Goal: Check status: Verify the current state of an ongoing process or item

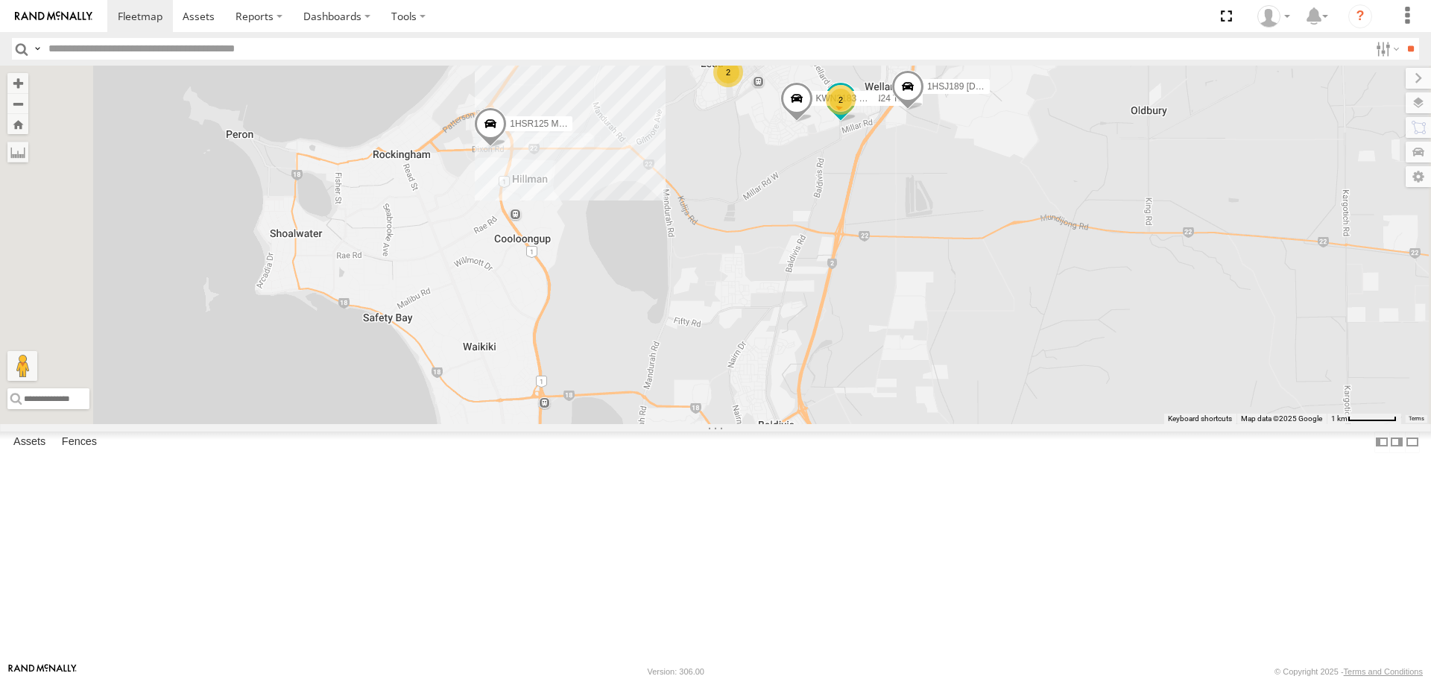
click at [507, 148] on span at bounding box center [490, 128] width 33 height 40
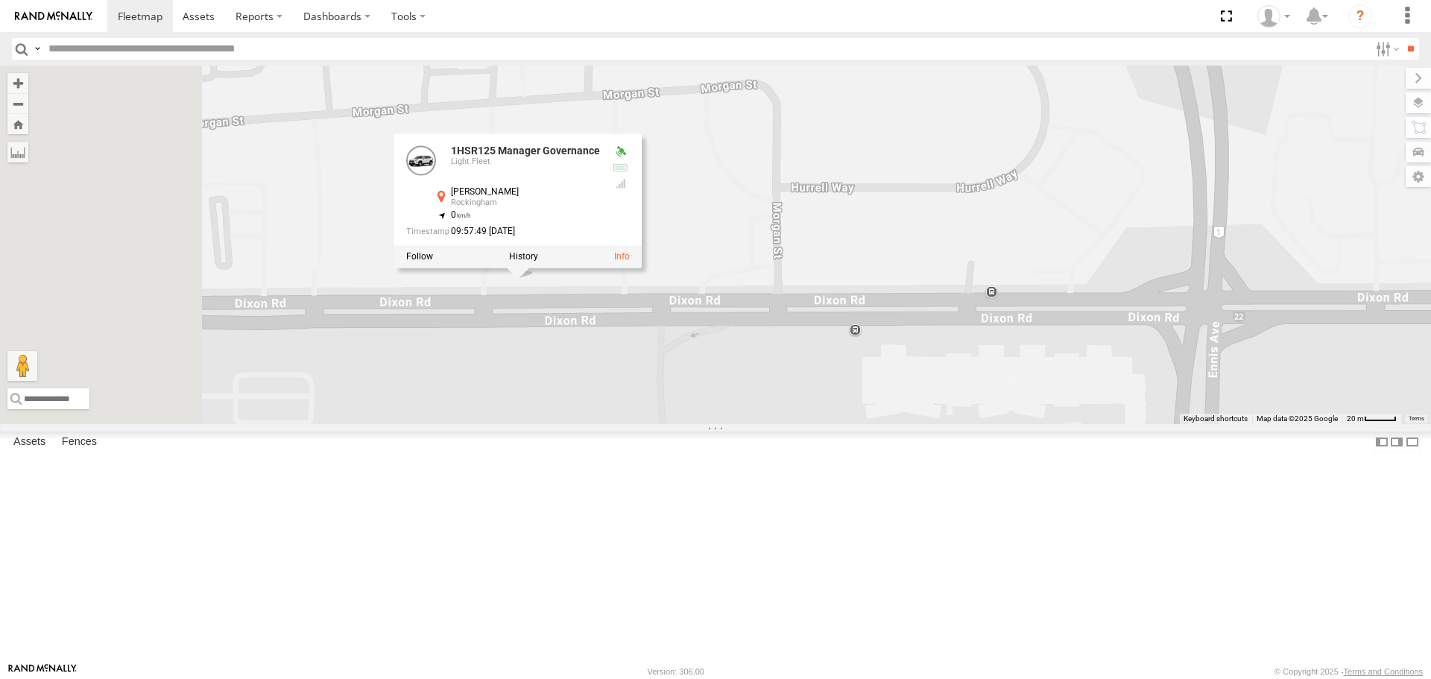
drag, startPoint x: 605, startPoint y: 316, endPoint x: 725, endPoint y: 494, distance: 214.8
click at [725, 423] on div "1HSA085 Coor. [DOMAIN_NAME] 1HSS259 Coor.Enviro Plan & Develop 1HRP499 [DOMAIN_…" at bounding box center [715, 245] width 1431 height 358
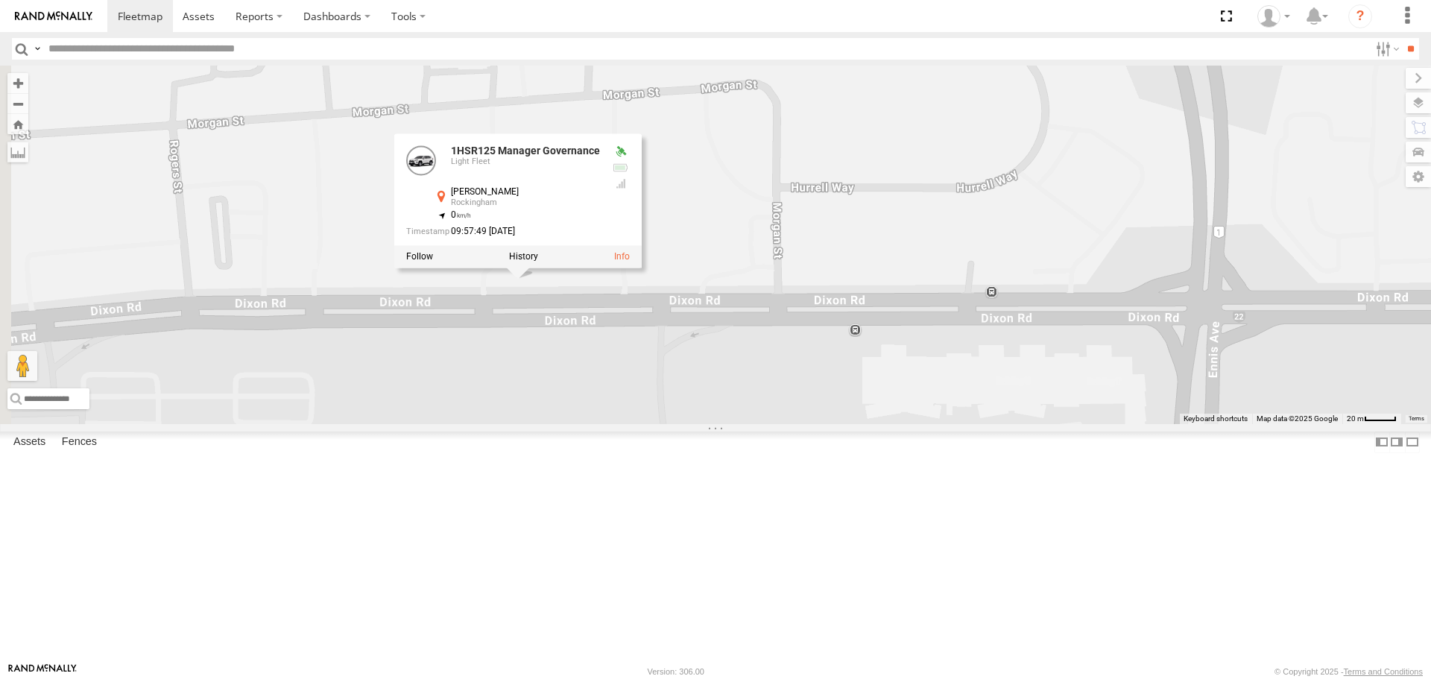
click at [916, 330] on div "1HSA085 Coor. [DOMAIN_NAME] 1HSS259 Coor.Enviro Plan & Develop 1HRP499 [DOMAIN_…" at bounding box center [715, 245] width 1431 height 358
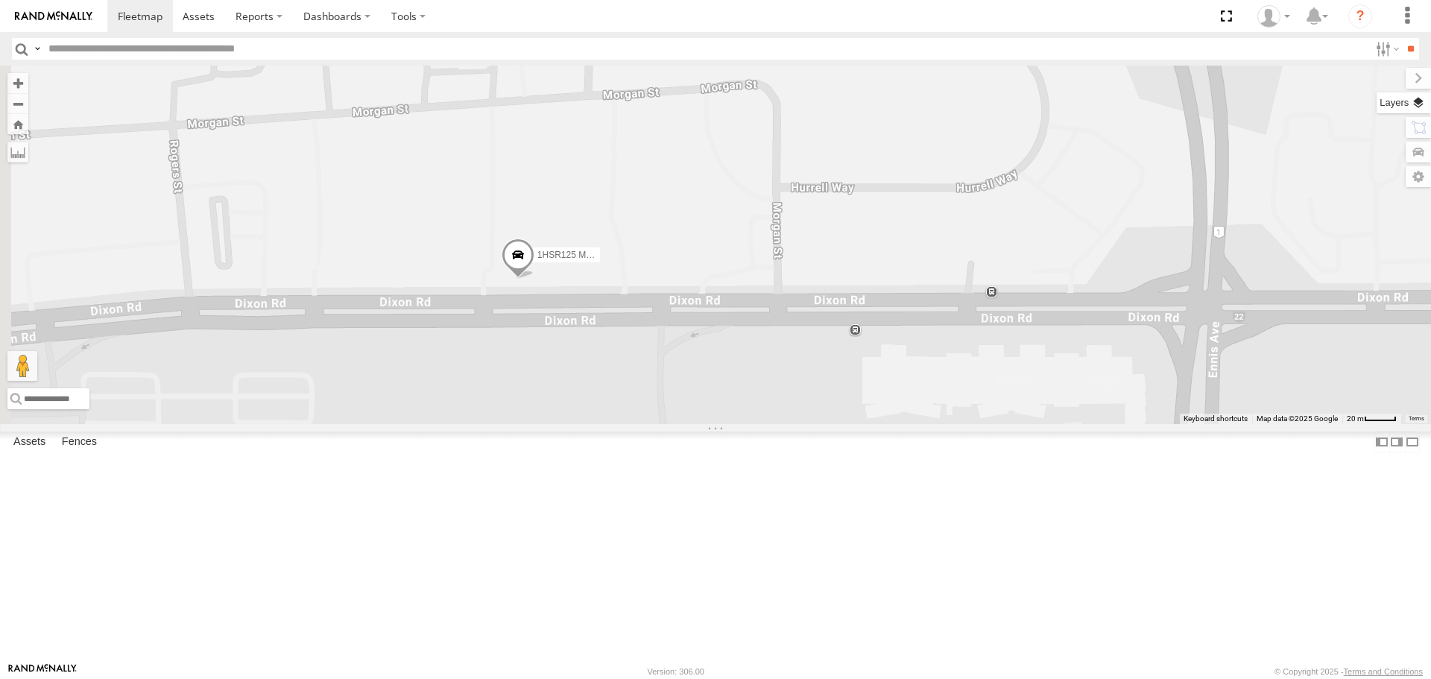
click at [1422, 101] on label at bounding box center [1404, 102] width 54 height 21
click at [0, 0] on label at bounding box center [0, 0] width 0 height 0
click at [0, 0] on span "Satellite" at bounding box center [0, 0] width 0 height 0
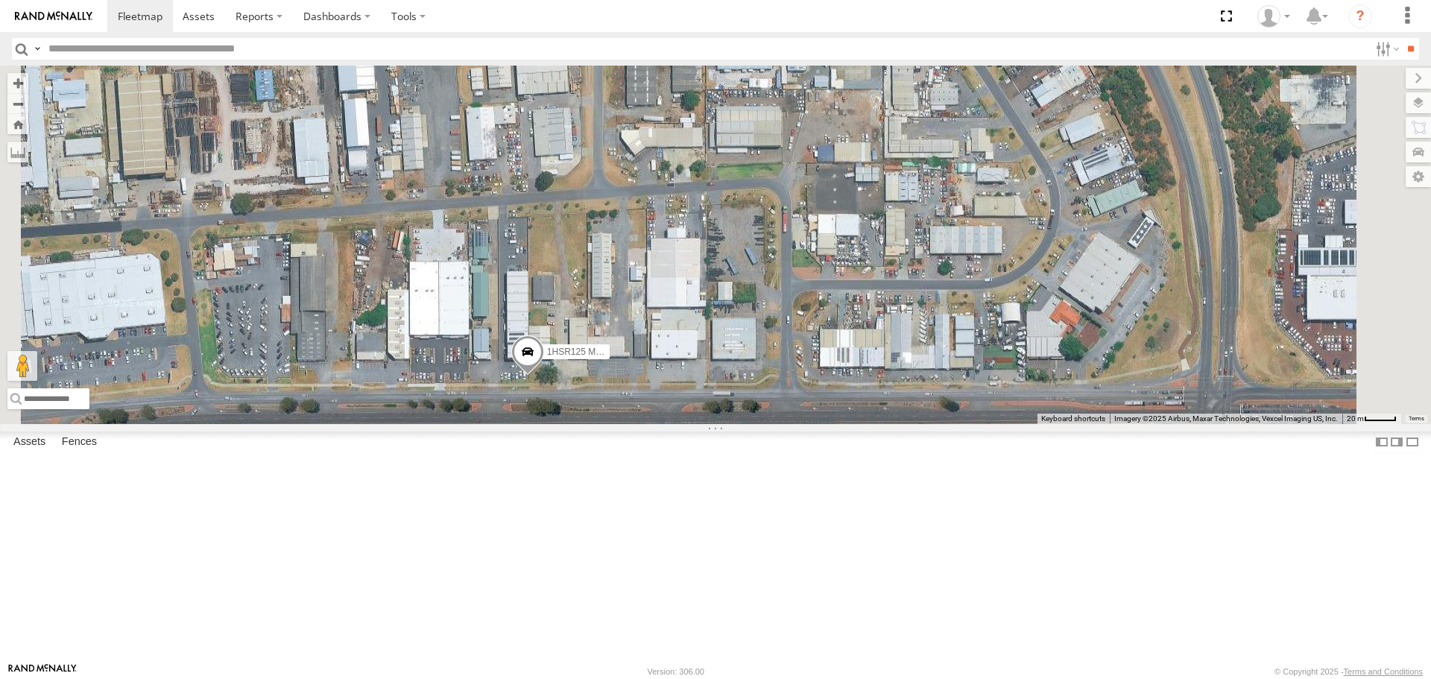
click at [544, 376] on span at bounding box center [527, 356] width 33 height 40
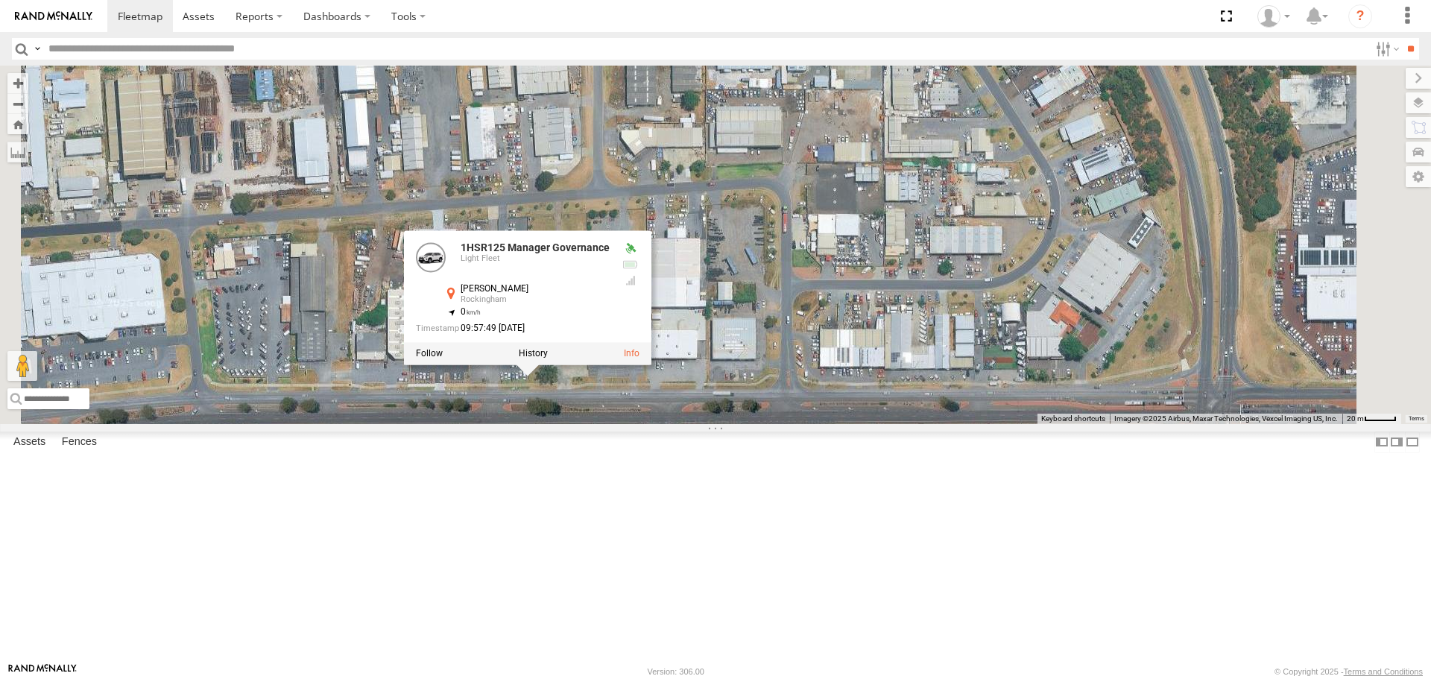
click at [652, 365] on div at bounding box center [528, 354] width 248 height 22
click at [548, 359] on label at bounding box center [533, 354] width 29 height 10
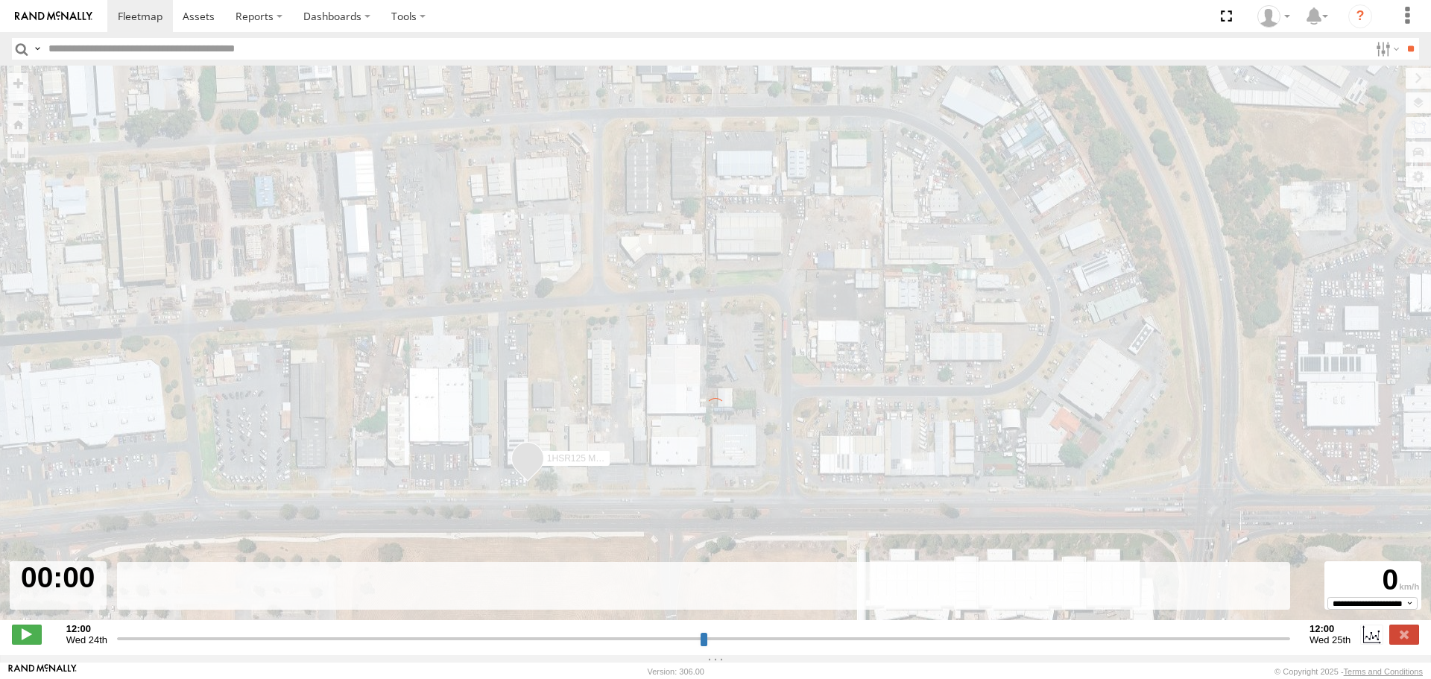
type input "**********"
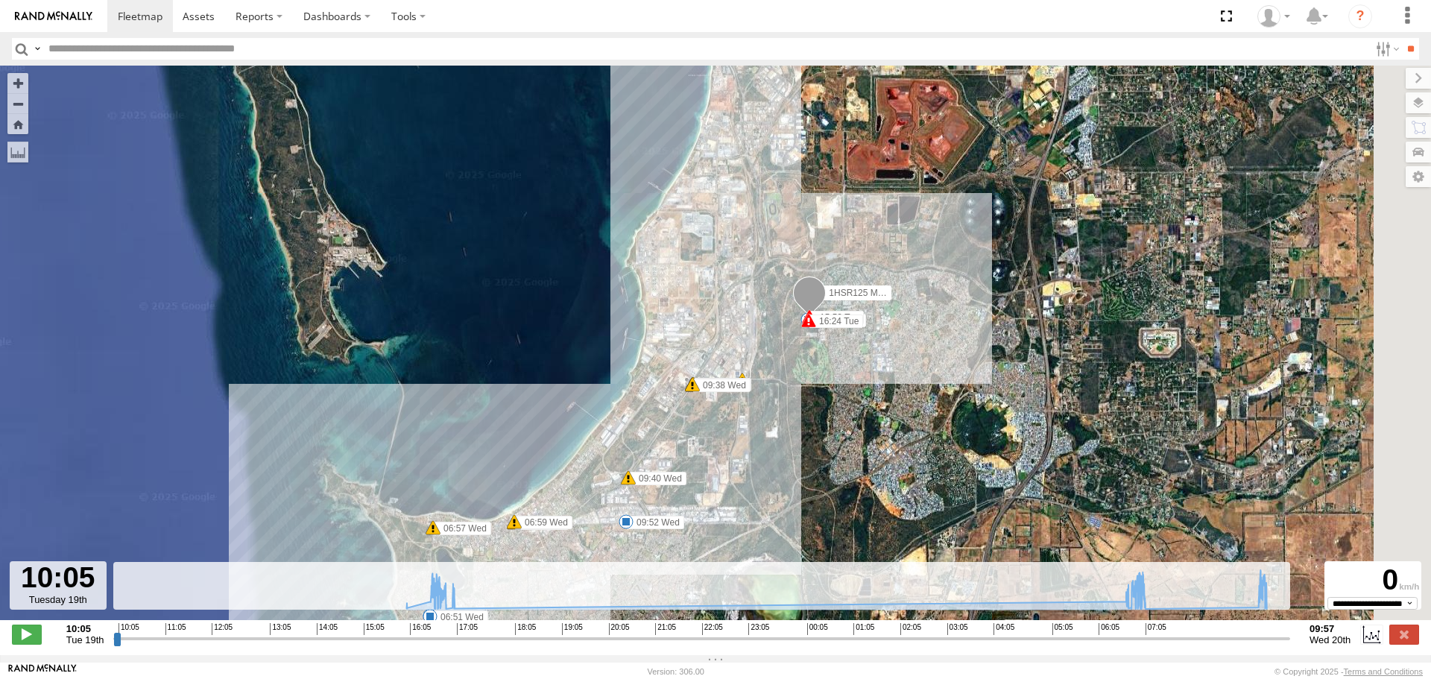
drag, startPoint x: 937, startPoint y: 309, endPoint x: 836, endPoint y: 459, distance: 181.5
click at [836, 459] on div "1HSR125 Manager Governance 15:53 Tue 15:53 Tue 15:55 Tue 16:24 Tue 16:30 Tue 16…" at bounding box center [715, 351] width 1431 height 570
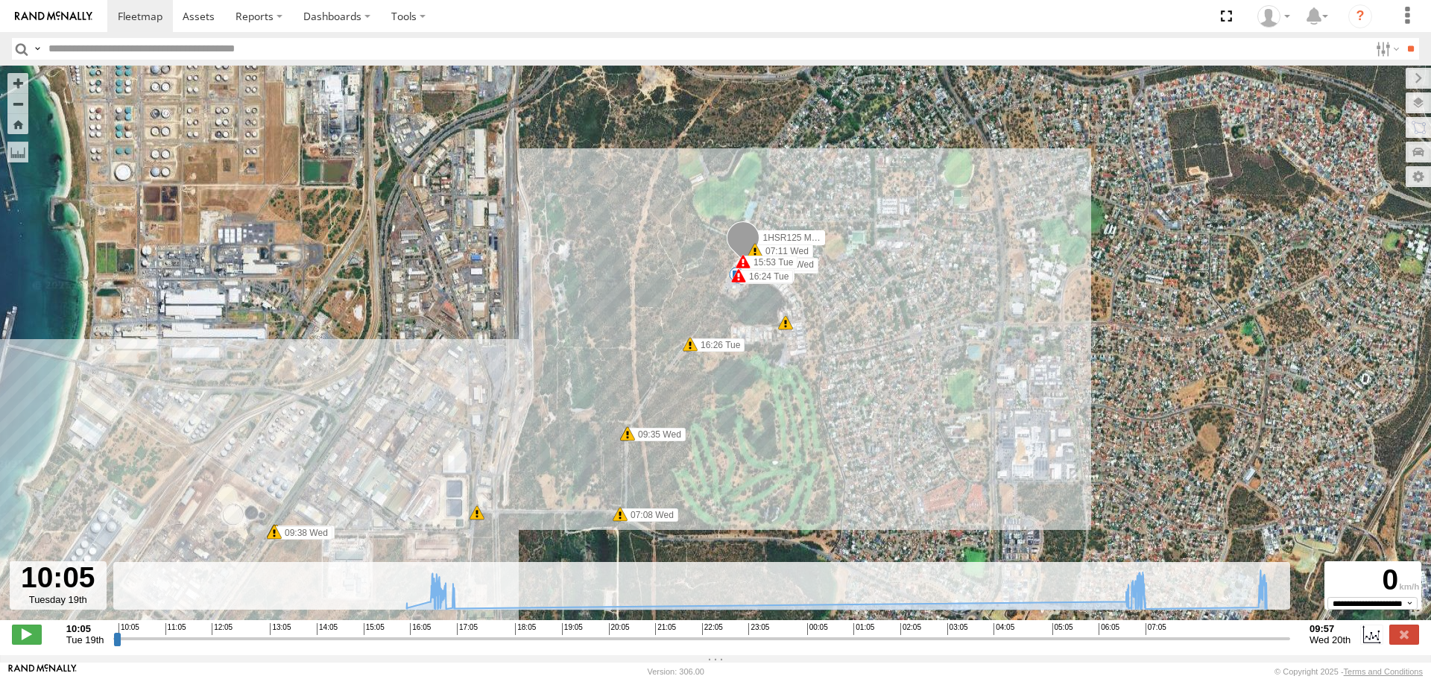
click at [22, 59] on input "button" at bounding box center [21, 49] width 19 height 22
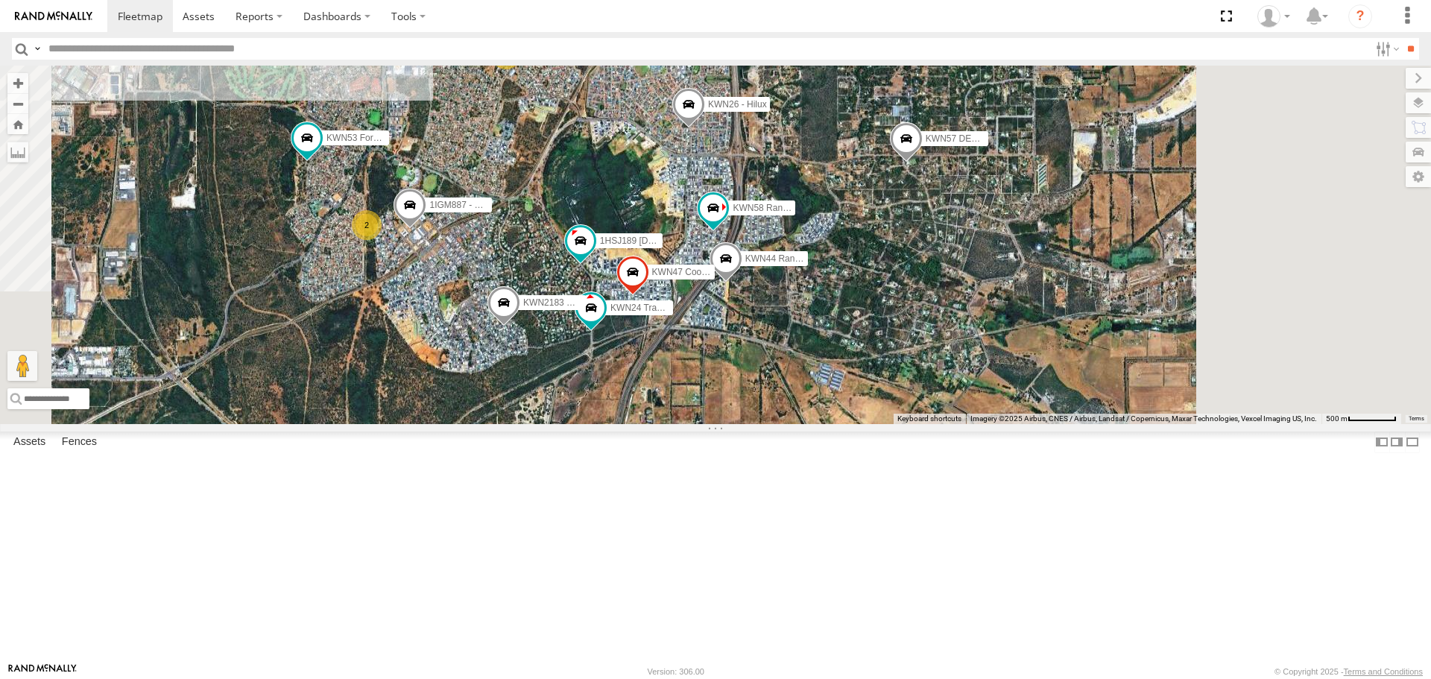
drag, startPoint x: 1056, startPoint y: 327, endPoint x: 900, endPoint y: 403, distance: 173.7
click at [900, 403] on div "1HSA085 Coor. [DOMAIN_NAME] 1HSS259 Coor.Enviro Plan & Develop 1HRP499 [DOMAIN_…" at bounding box center [715, 245] width 1431 height 358
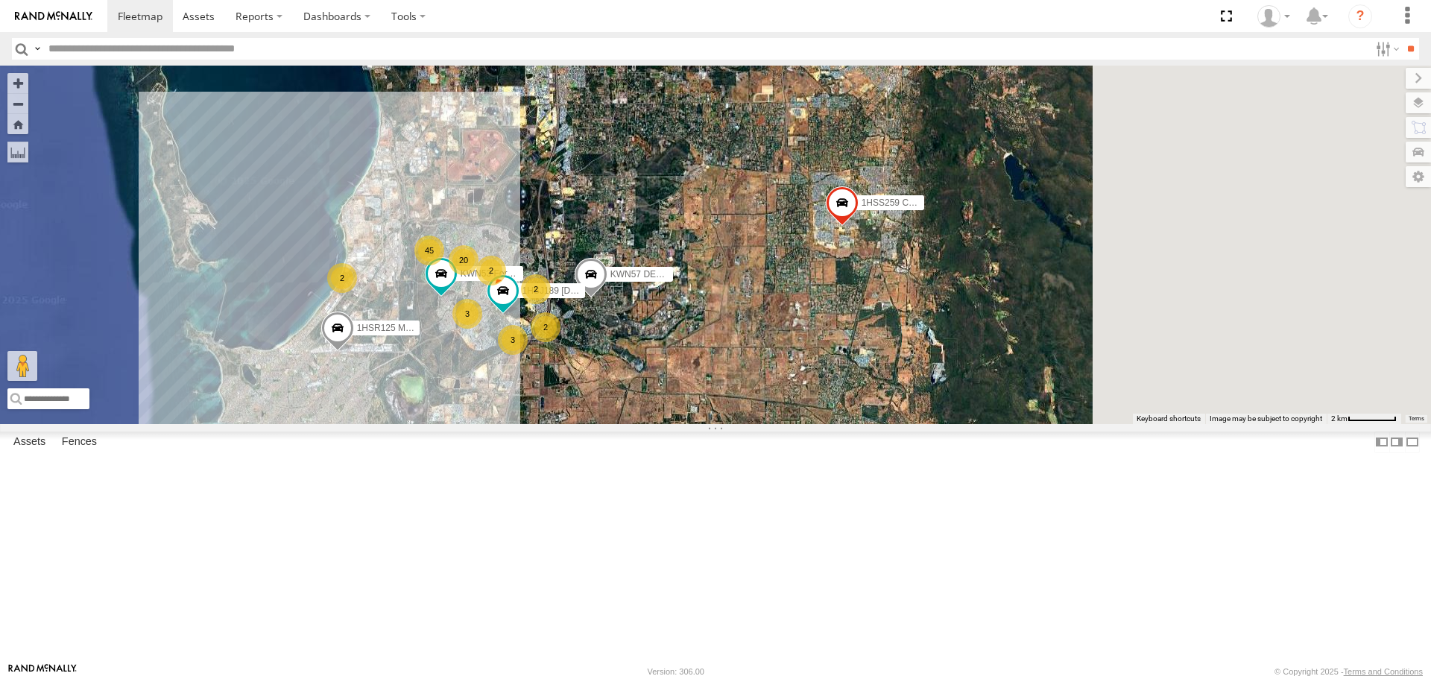
drag, startPoint x: 871, startPoint y: 475, endPoint x: 827, endPoint y: 473, distance: 44.0
click at [827, 423] on div "1HSA085 Coor. [DOMAIN_NAME] 1HSS259 Coor.Enviro Plan & Develop 1HRP499 [DOMAIN_…" at bounding box center [715, 245] width 1431 height 358
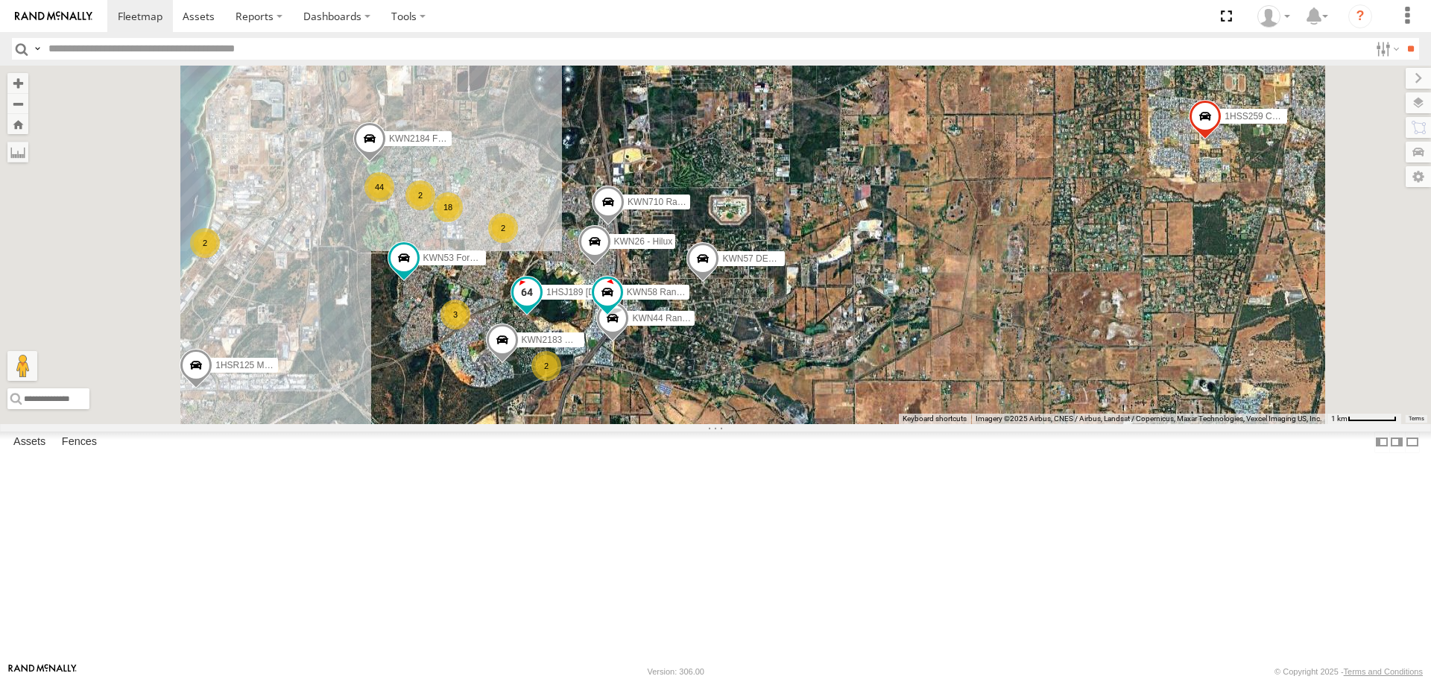
click at [541, 306] on span at bounding box center [527, 292] width 27 height 27
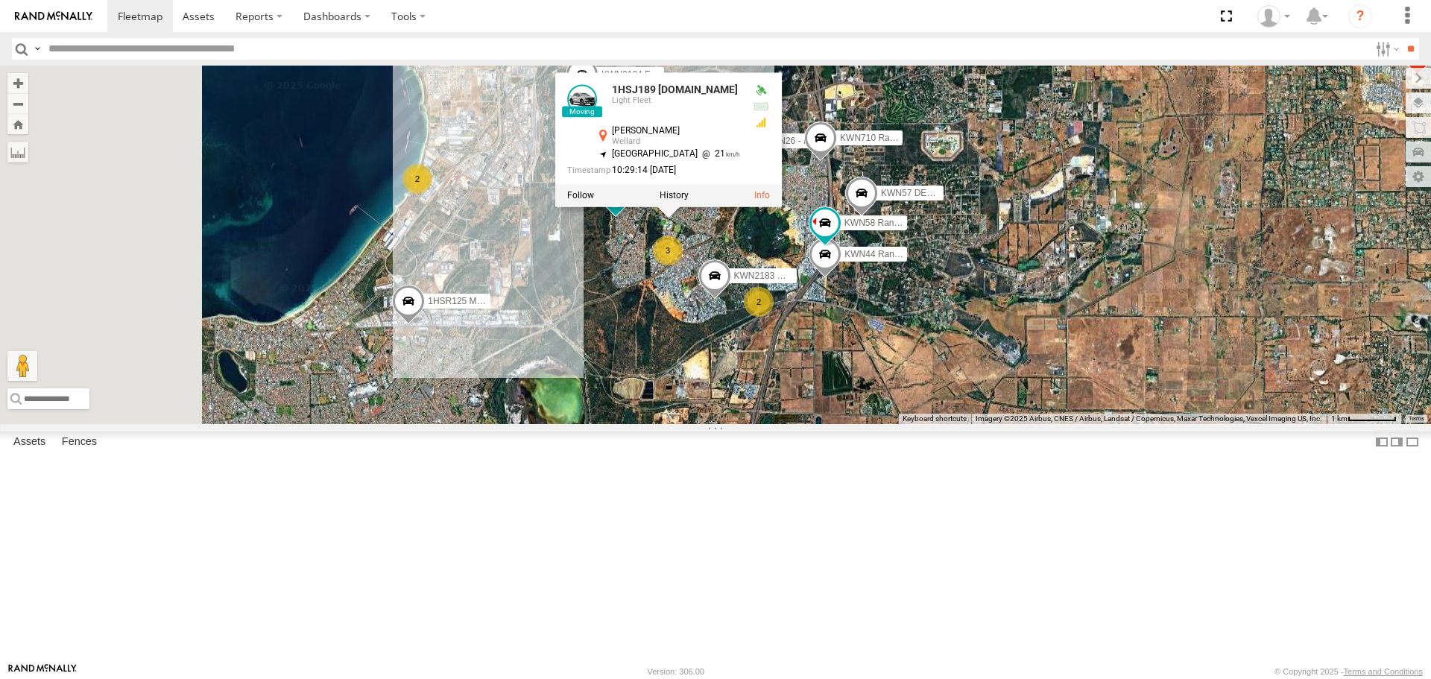
drag, startPoint x: 439, startPoint y: 500, endPoint x: 665, endPoint y: 433, distance: 235.4
click at [665, 423] on div "1HSA085 Coor. [DOMAIN_NAME] 1HSS259 Coor.Enviro Plan & Develop 1HRP499 [DOMAIN_…" at bounding box center [715, 245] width 1431 height 358
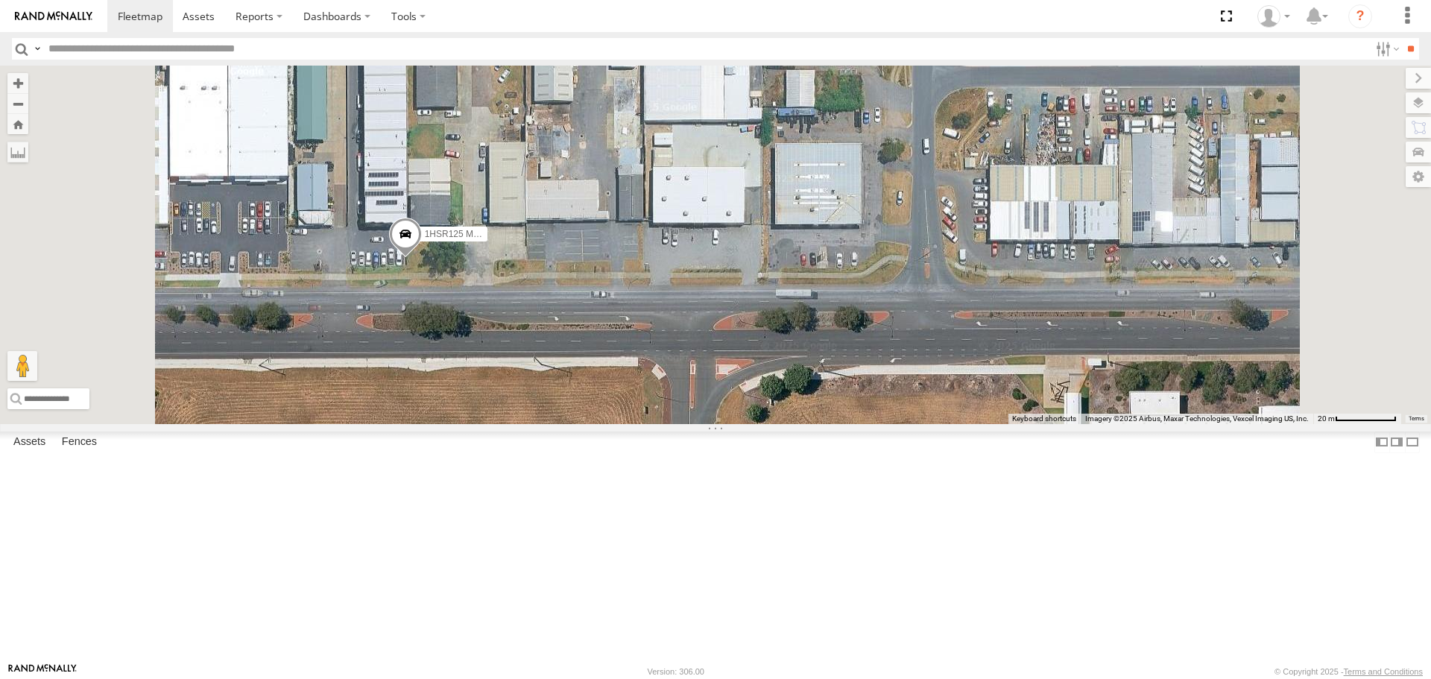
click at [422, 259] on span at bounding box center [405, 238] width 33 height 40
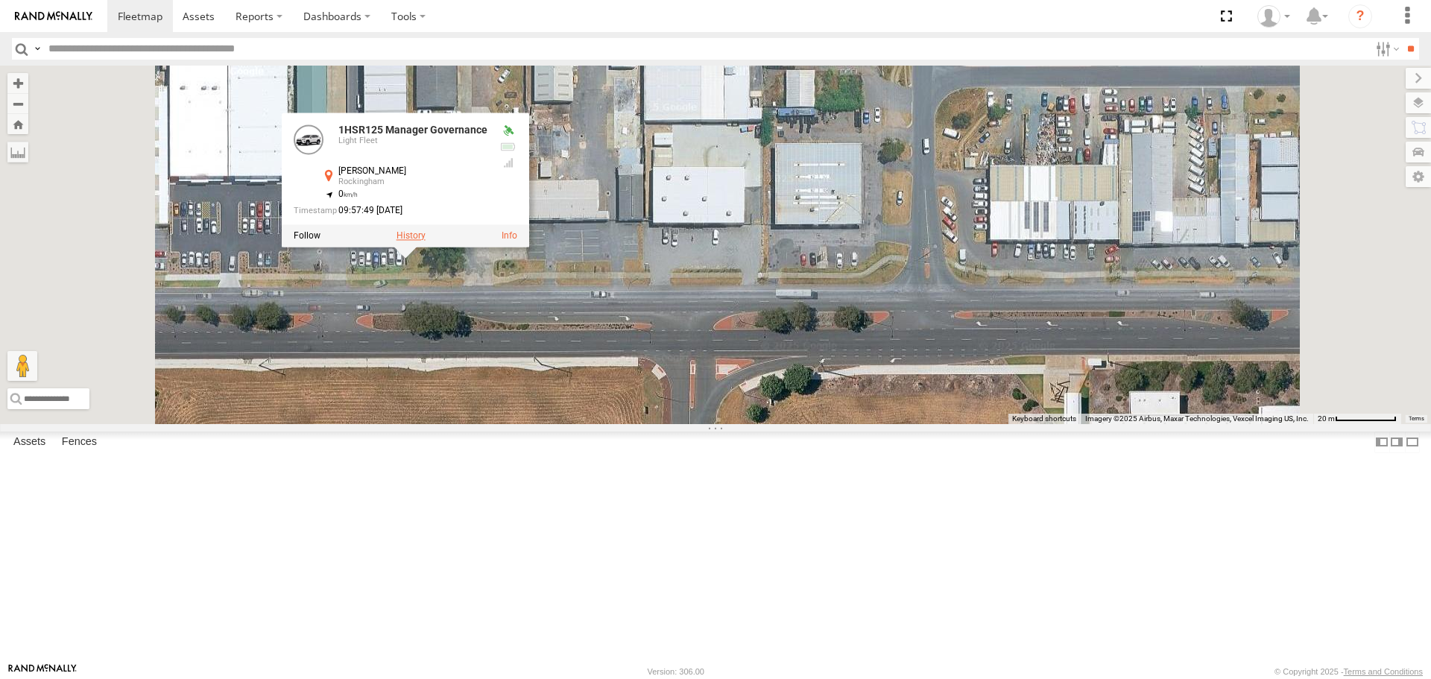
click at [426, 242] on label at bounding box center [411, 236] width 29 height 10
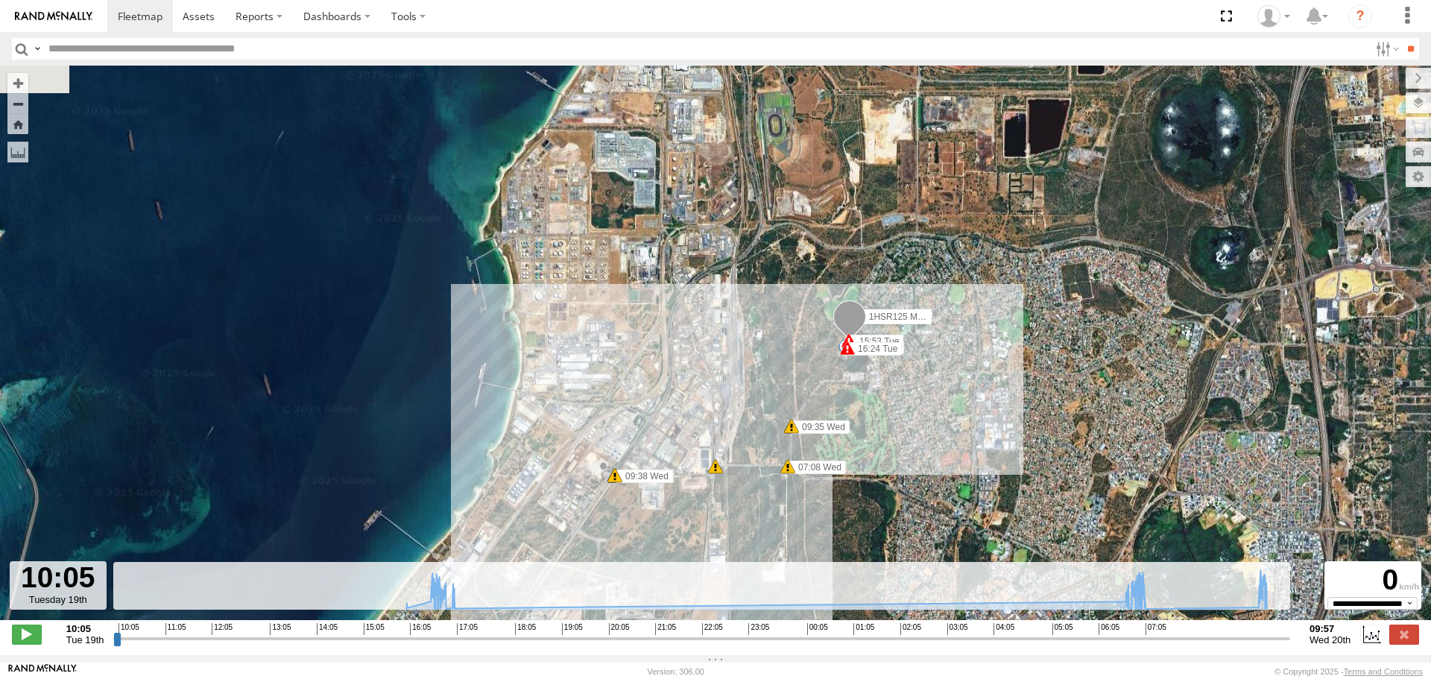
drag, startPoint x: 939, startPoint y: 186, endPoint x: 924, endPoint y: 392, distance: 207.1
click at [924, 392] on div "1HSR125 Manager Governance 15:53 Tue 15:53 Tue 15:55 Tue 16:24 Tue 16:30 Tue 16…" at bounding box center [715, 351] width 1431 height 570
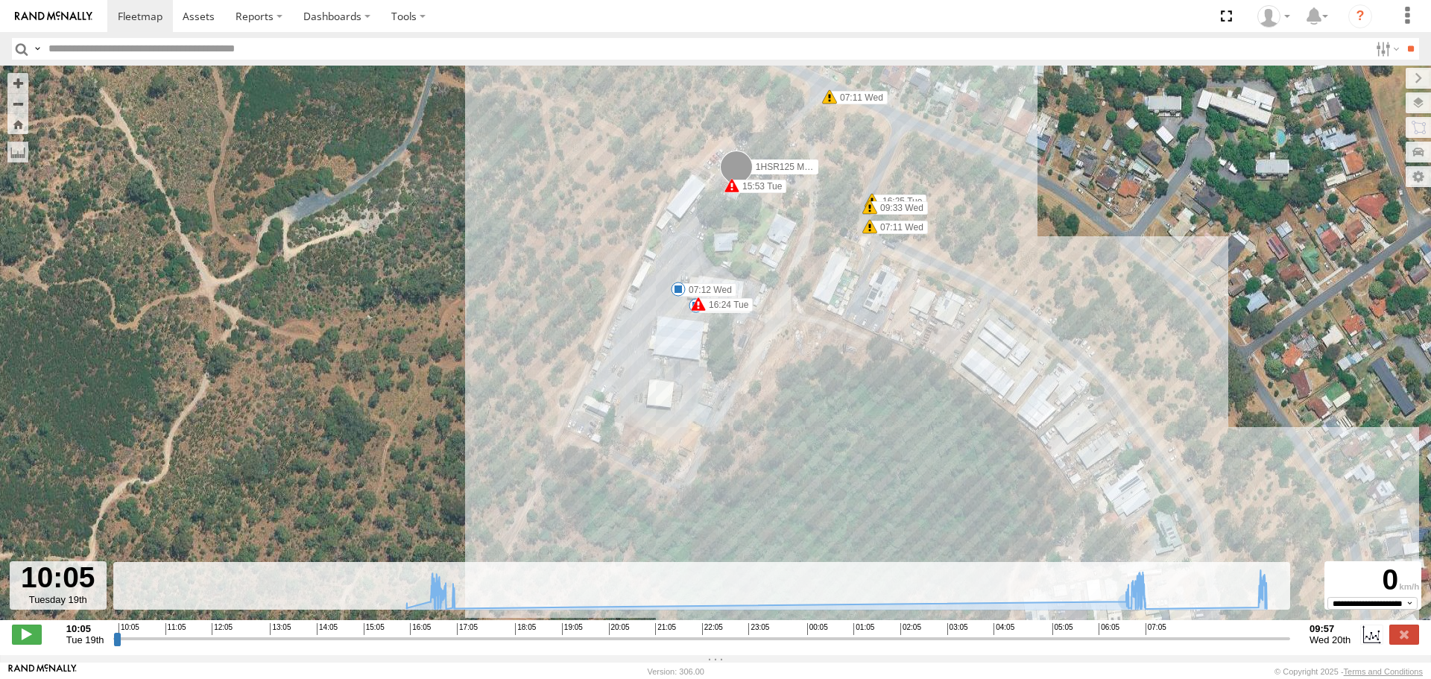
drag, startPoint x: 690, startPoint y: 385, endPoint x: 927, endPoint y: 403, distance: 237.0
click at [927, 403] on div "1HSR125 Manager Governance 15:53 Tue 15:53 Tue 15:55 Tue 16:24 Tue 16:30 Tue 16…" at bounding box center [715, 351] width 1431 height 570
